Goal: Obtain resource: Obtain resource

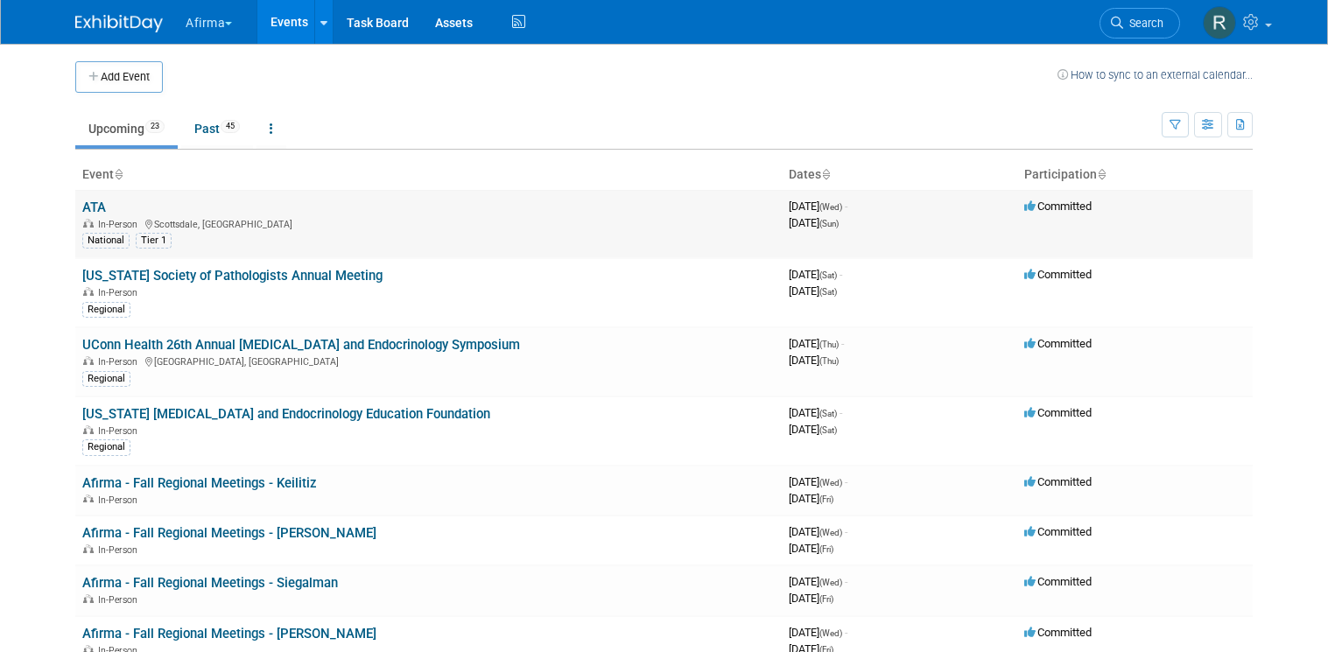
click at [84, 210] on link "ATA" at bounding box center [94, 208] width 24 height 16
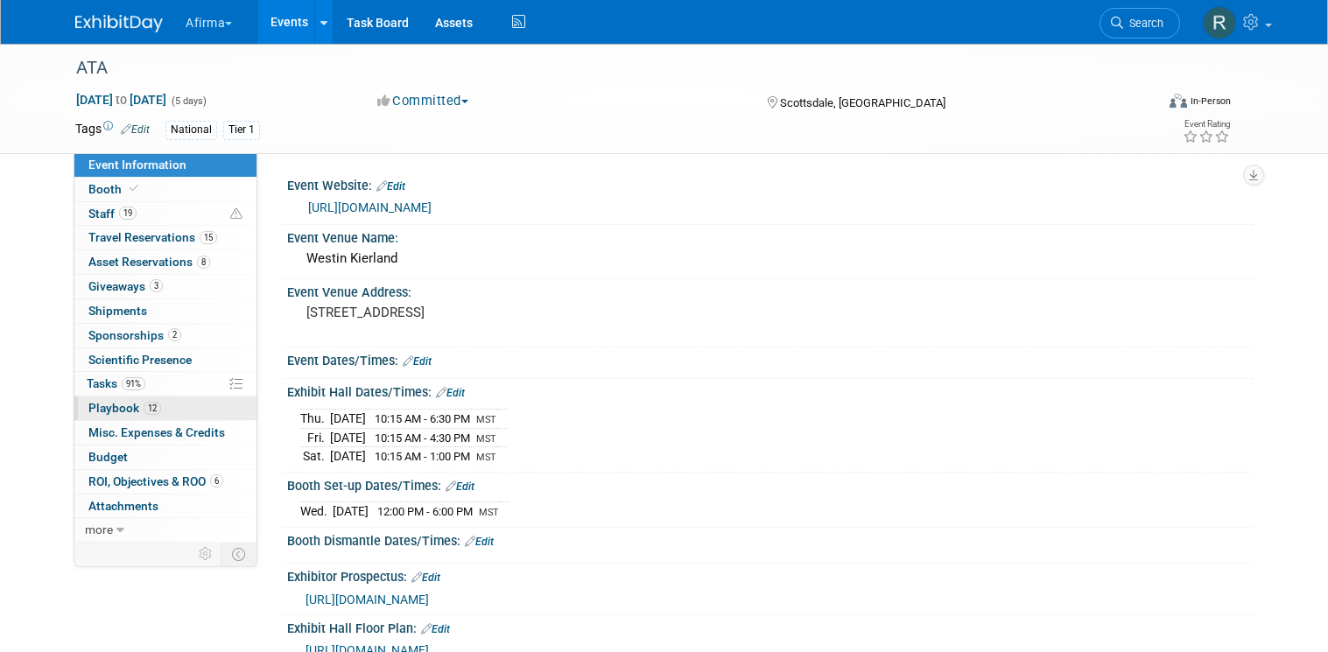
click at [108, 407] on span "Playbook 12" at bounding box center [124, 408] width 73 height 14
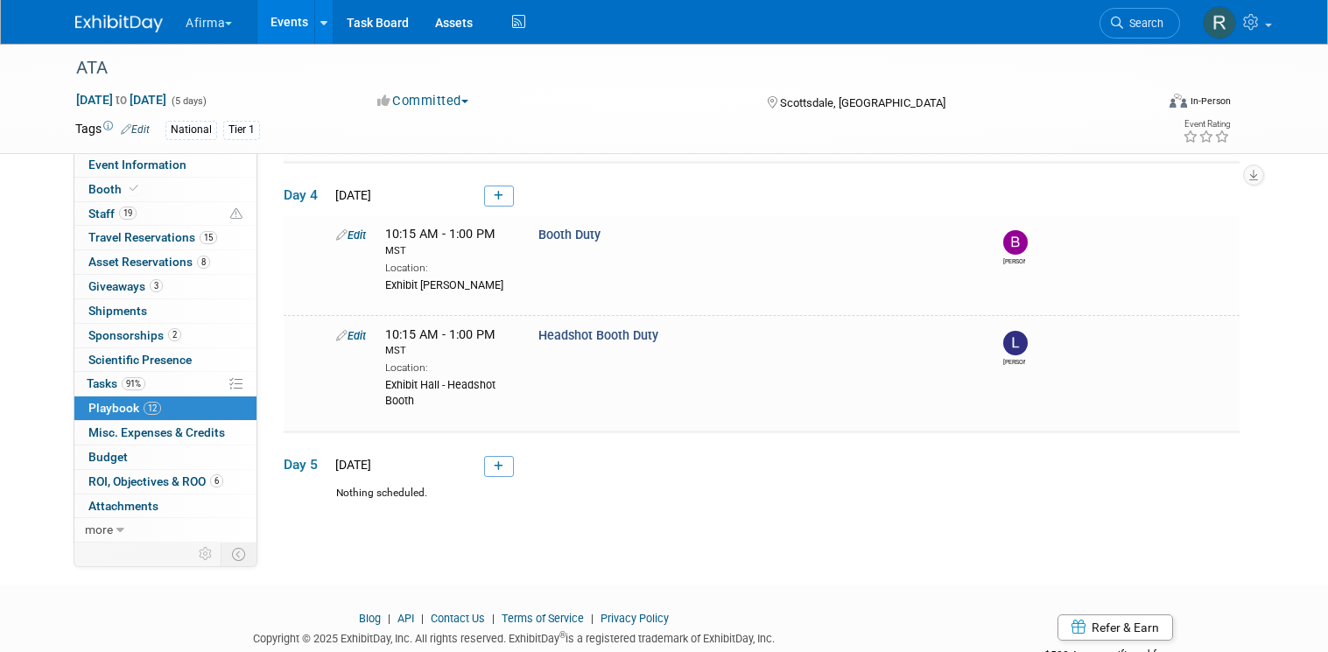
scroll to position [1340, 0]
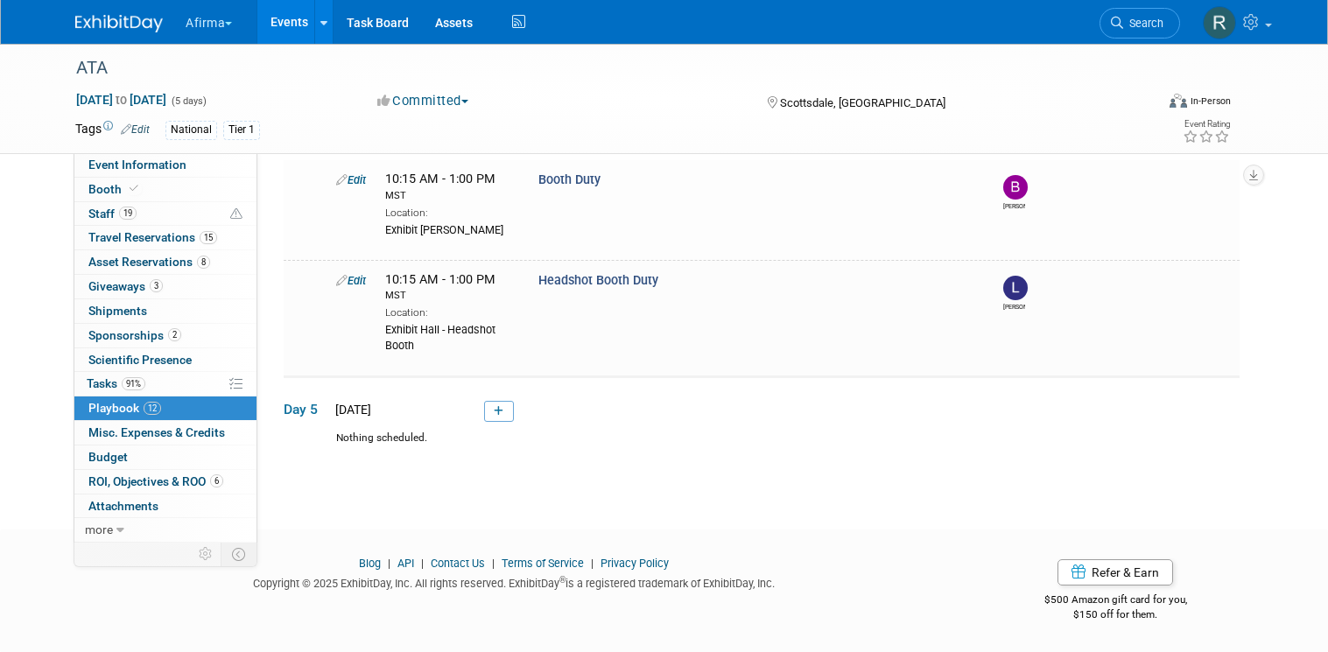
click at [112, 411] on span "Playbook 12" at bounding box center [124, 408] width 73 height 14
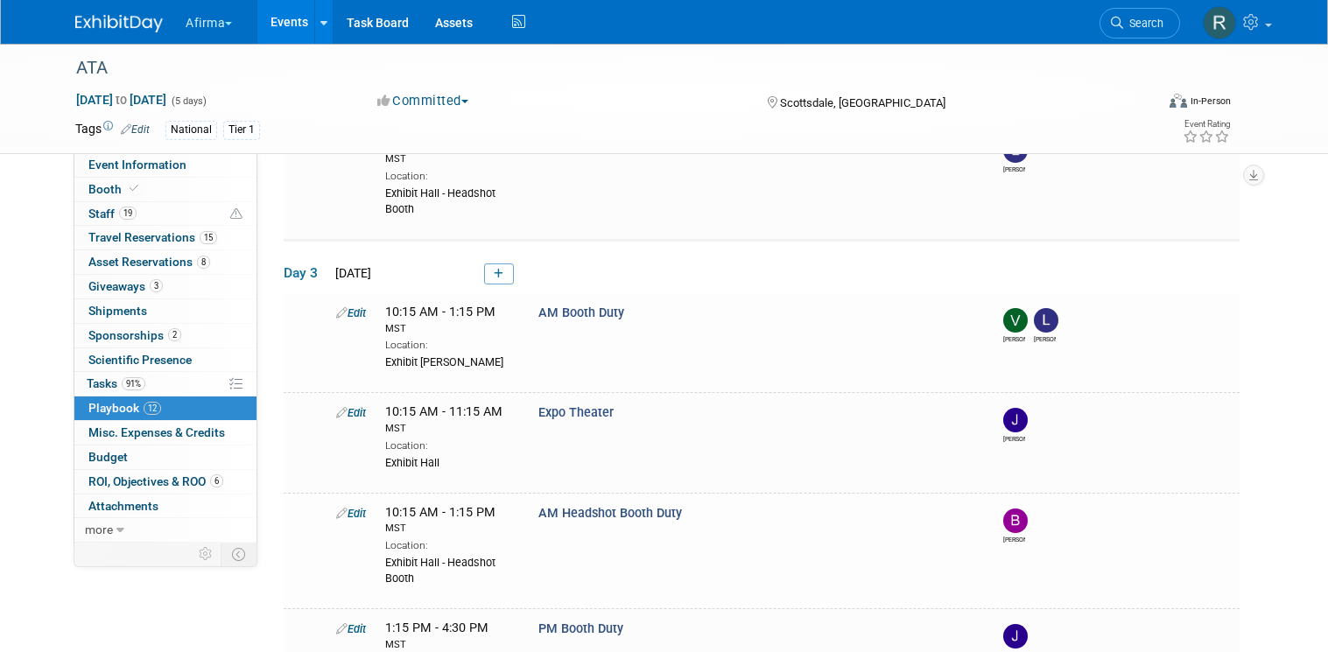
scroll to position [625, 0]
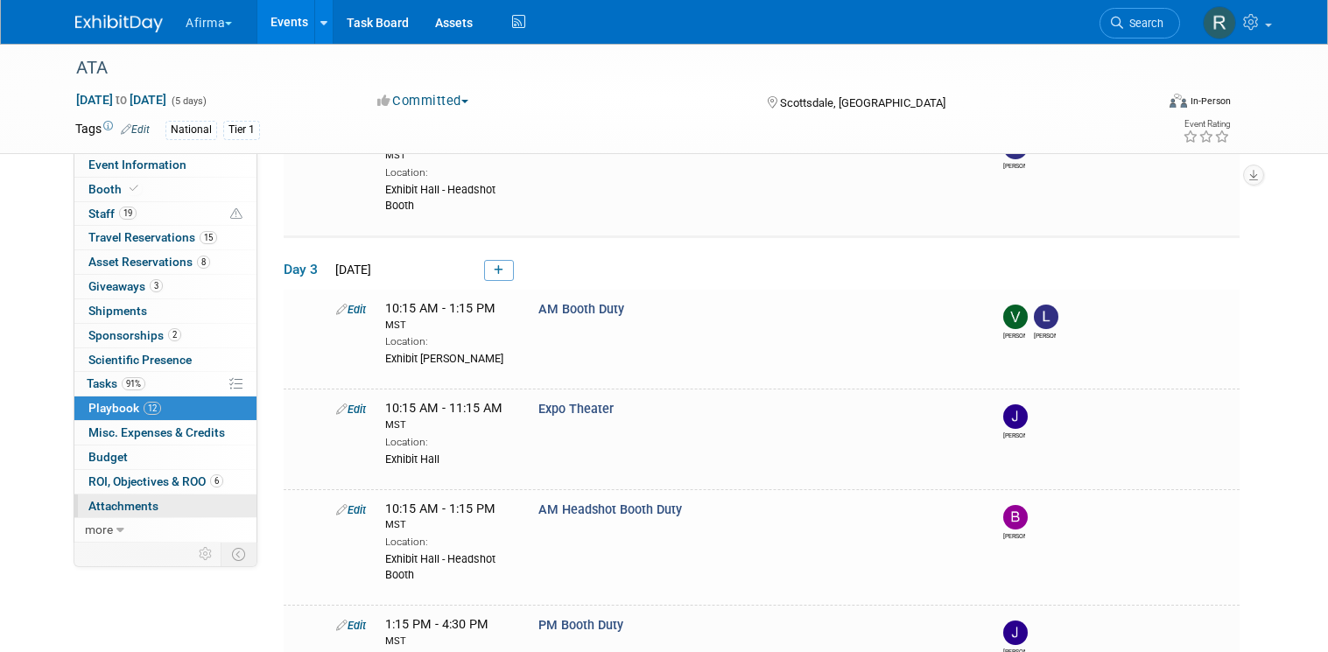
click at [121, 508] on span "Attachments 0" at bounding box center [123, 506] width 70 height 14
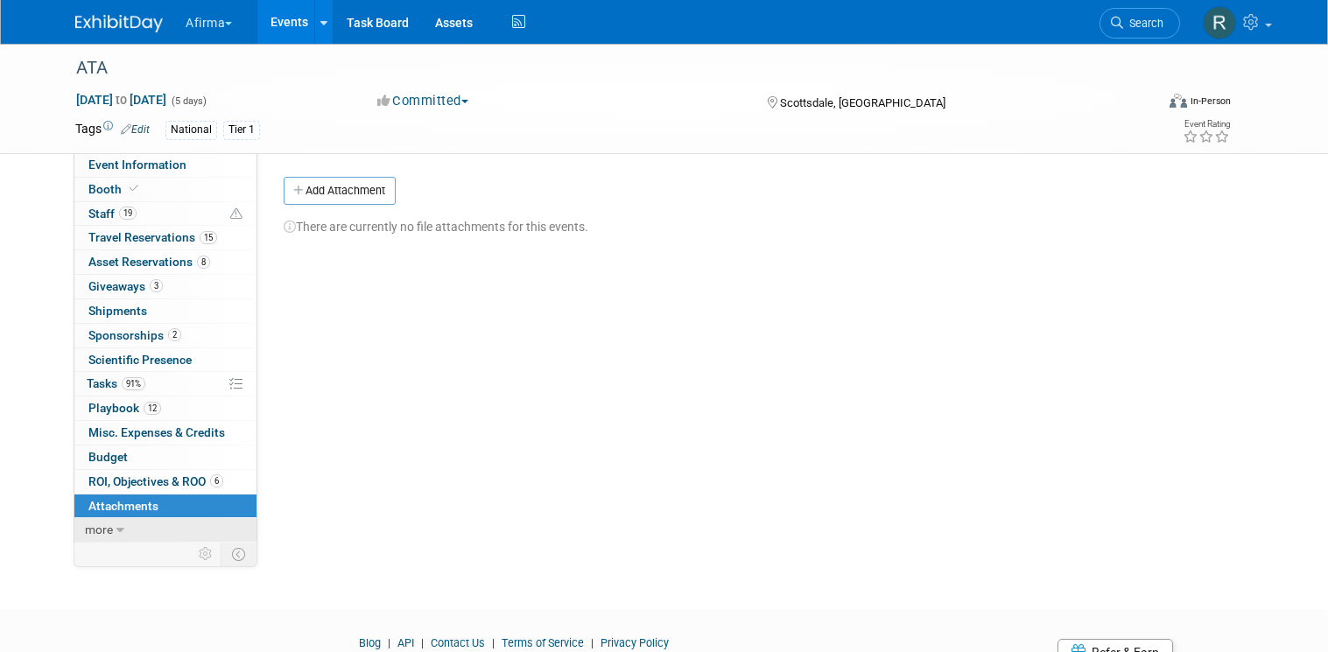
click at [100, 529] on span "more" at bounding box center [99, 530] width 28 height 14
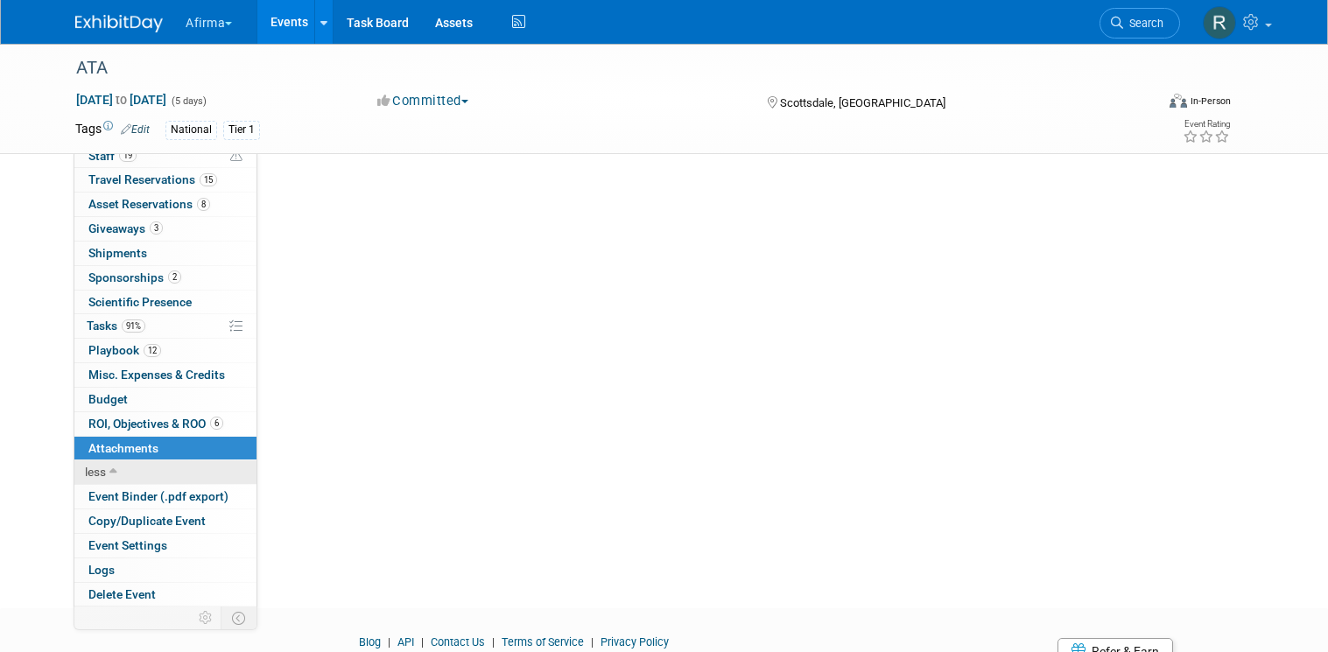
scroll to position [201, 0]
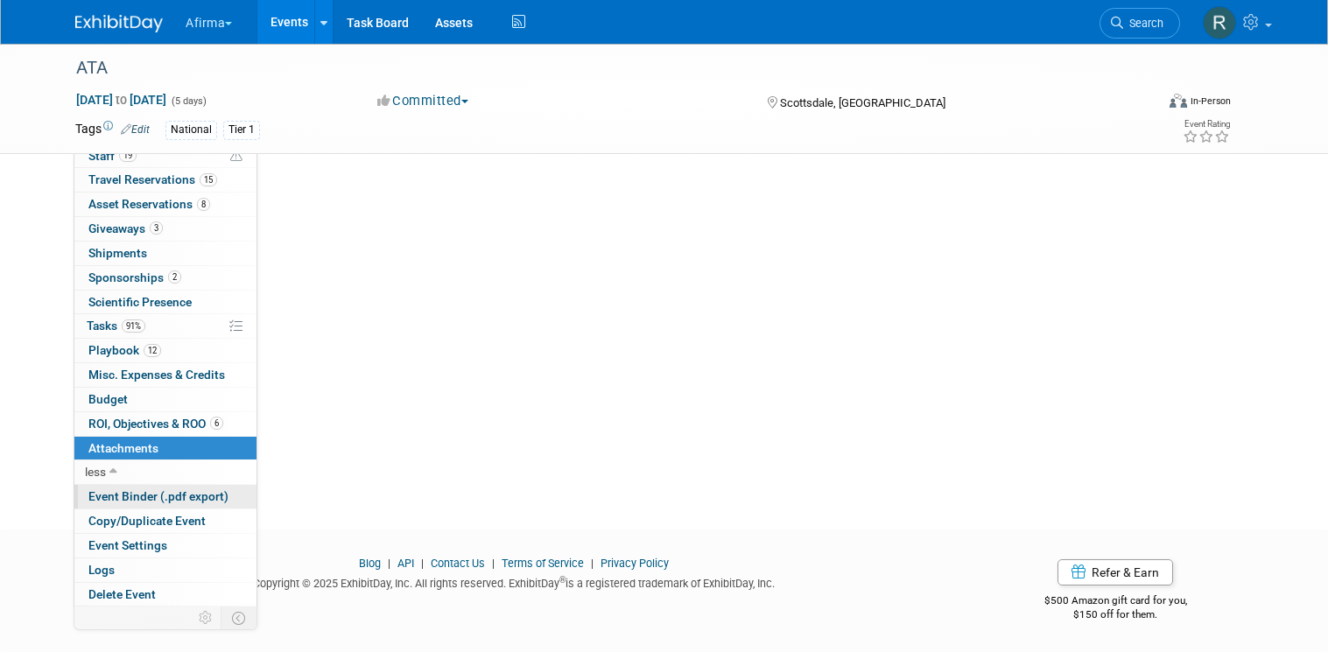
click at [114, 492] on span "Event Binder (.pdf export)" at bounding box center [158, 496] width 140 height 14
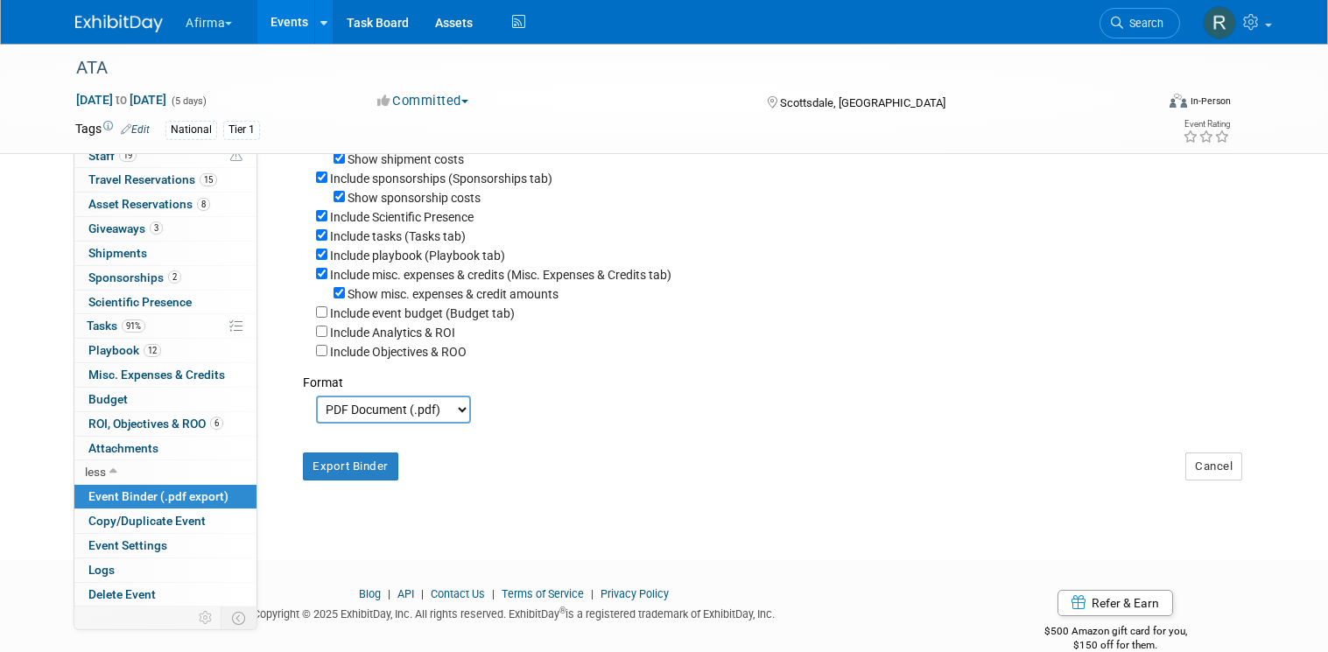
scroll to position [395, 0]
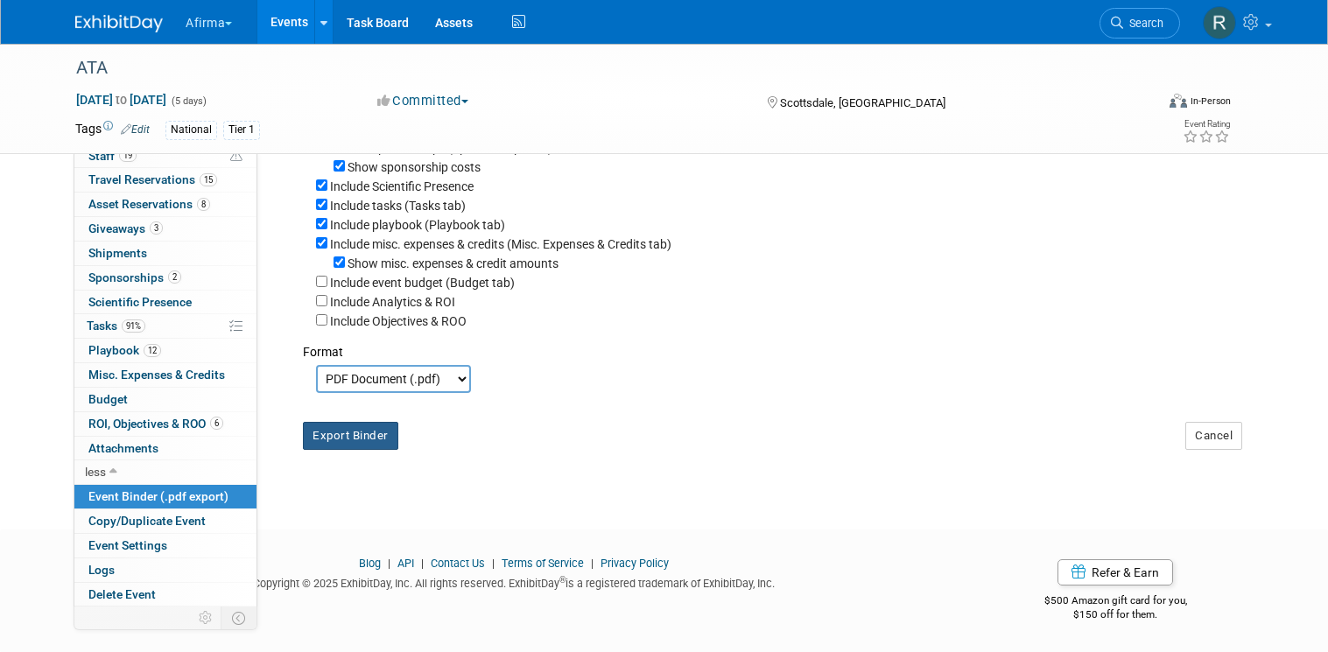
click at [337, 429] on button "Export Binder" at bounding box center [350, 436] width 95 height 28
